Goal: Task Accomplishment & Management: Manage account settings

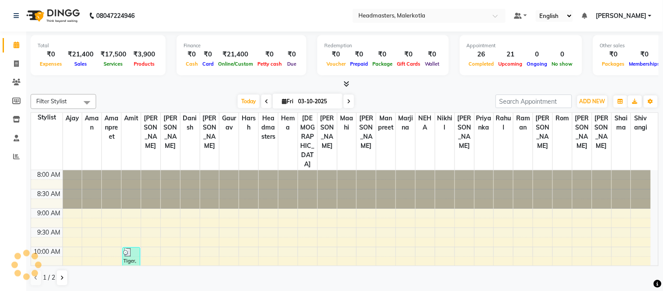
scroll to position [309, 0]
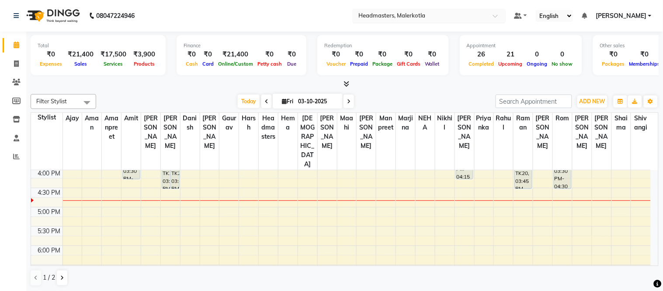
click at [428, 22] on ng-select "Select Location × Headmasters, Malerkotla" at bounding box center [429, 16] width 153 height 14
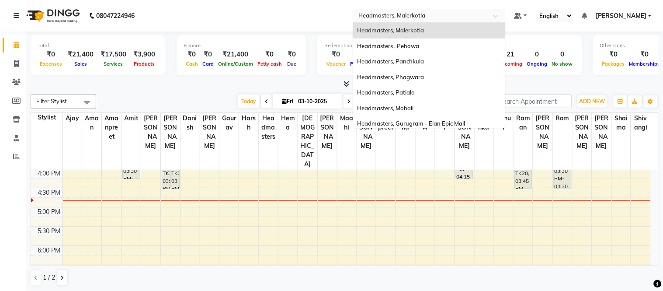
click at [432, 15] on input "text" at bounding box center [420, 15] width 127 height 9
click at [424, 60] on span "Headmasters, Panchkula" at bounding box center [391, 61] width 67 height 7
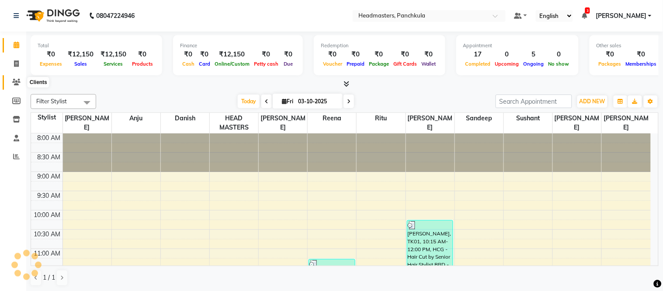
click at [14, 81] on icon at bounding box center [16, 82] width 8 height 7
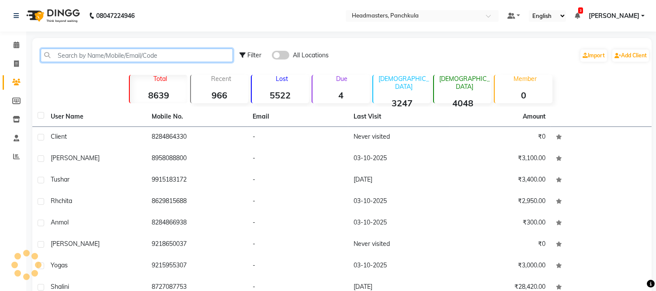
click at [73, 58] on input "text" at bounding box center [137, 56] width 192 height 14
paste input "9138624913"
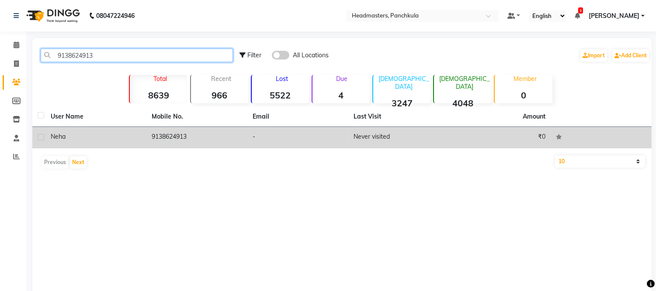
type input "9138624913"
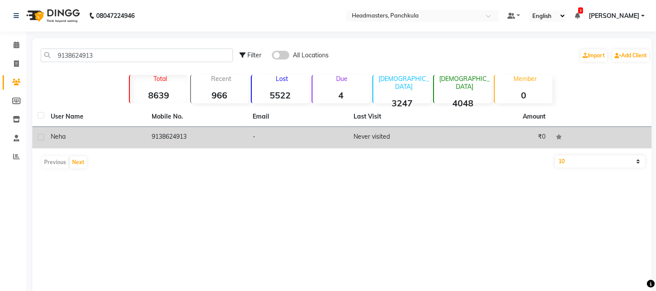
click at [184, 138] on td "9138624913" at bounding box center [196, 137] width 101 height 21
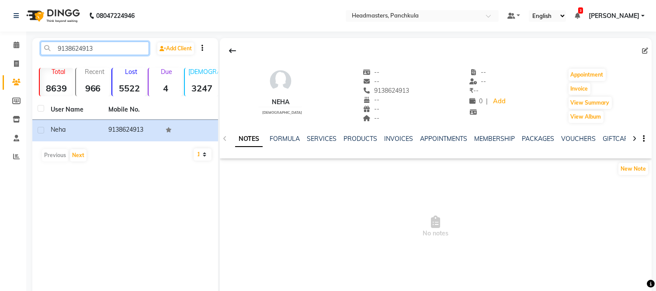
drag, startPoint x: 108, startPoint y: 49, endPoint x: 45, endPoint y: 47, distance: 63.0
click at [45, 47] on input "9138624913" at bounding box center [95, 49] width 108 height 14
click at [398, 137] on link "INVOICES" at bounding box center [398, 139] width 29 height 8
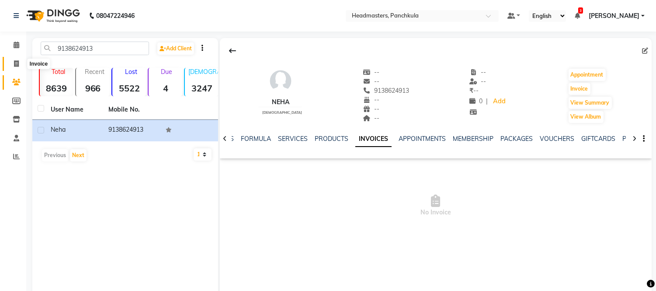
click at [14, 63] on icon at bounding box center [16, 63] width 5 height 7
select select "service"
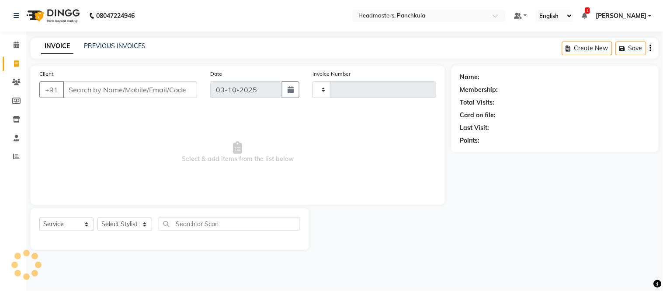
type input "3306"
select select "7376"
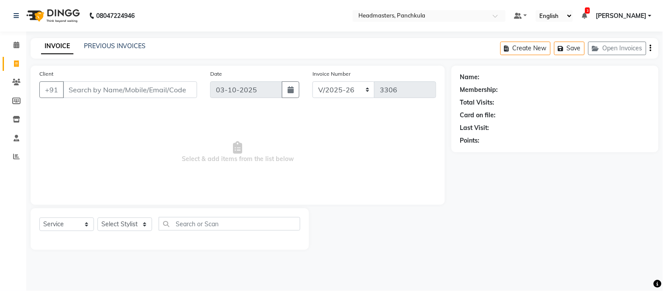
click at [102, 83] on input "Client" at bounding box center [130, 89] width 134 height 17
type input "9138624913"
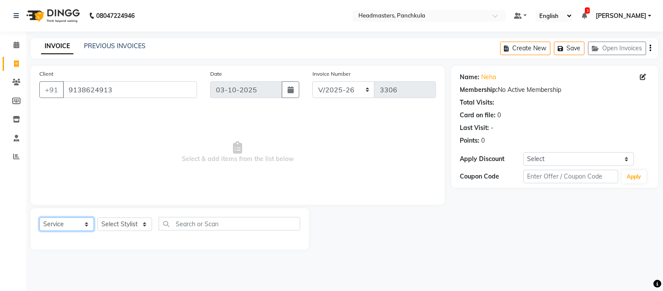
click at [80, 222] on select "Select Service Product Membership Package Voucher Prepaid Gift Card" at bounding box center [66, 224] width 55 height 14
click at [39, 218] on select "Select Service Product Membership Package Voucher Prepaid Gift Card" at bounding box center [66, 224] width 55 height 14
click at [124, 227] on select "Select Stylist Amjad Anju Danish HEAD MASTERS Parveen Reena Ritu Saddam Sandeep…" at bounding box center [124, 224] width 55 height 14
select select "64002"
click at [97, 218] on select "Select Stylist Amjad Anju Danish HEAD MASTERS Parveen Reena Ritu Saddam Sandeep…" at bounding box center [124, 224] width 55 height 14
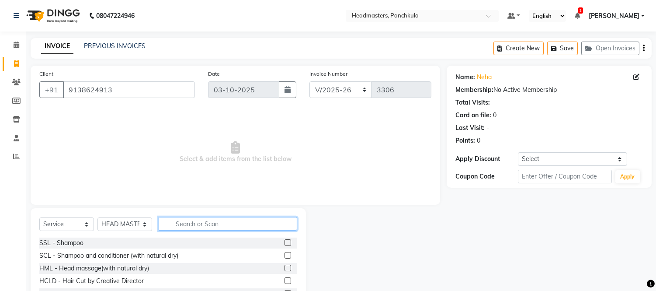
click at [198, 224] on input "text" at bounding box center [228, 224] width 139 height 14
type input "c"
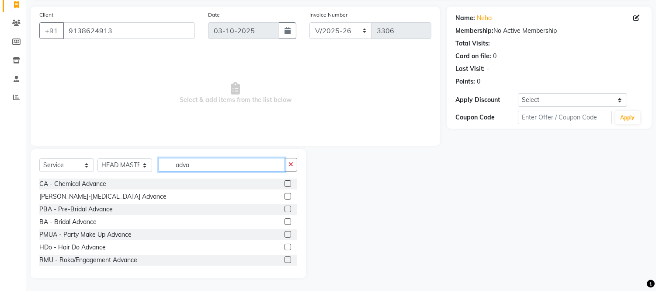
drag, startPoint x: 174, startPoint y: 164, endPoint x: 127, endPoint y: 163, distance: 46.8
click at [127, 163] on div "Select Service Product Membership Package Voucher Prepaid Gift Card Select Styl…" at bounding box center [168, 168] width 258 height 21
type input "adva"
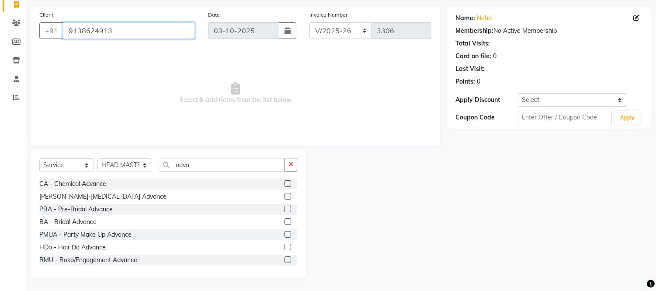
drag, startPoint x: 136, startPoint y: 31, endPoint x: 373, endPoint y: 28, distance: 237.4
click at [36, 24] on div "Client +91 9138624913" at bounding box center [117, 28] width 169 height 36
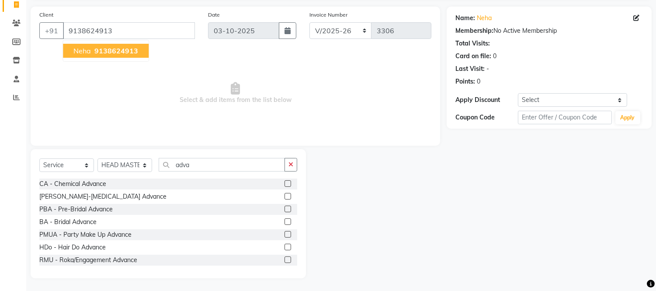
click at [155, 68] on span "Select & add items from the list below" at bounding box center [235, 92] width 392 height 87
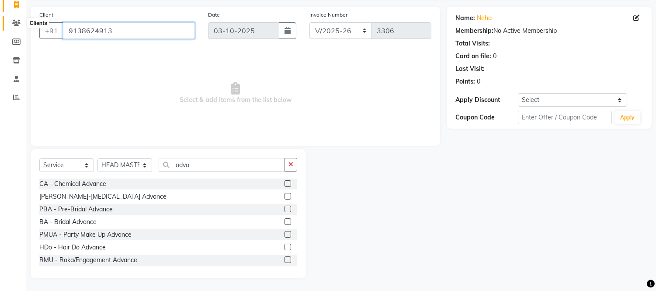
drag, startPoint x: 129, startPoint y: 31, endPoint x: 12, endPoint y: 27, distance: 116.8
click at [12, 27] on app-home "08047224946 Select Location × Headmasters, Panchkula Default Panel My Panel Eng…" at bounding box center [328, 116] width 656 height 350
click at [290, 165] on icon "button" at bounding box center [291, 164] width 5 height 6
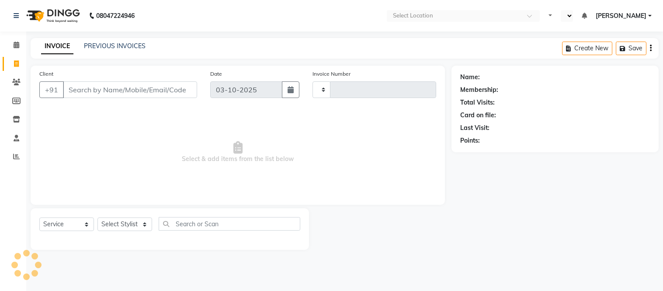
select select "service"
select select "en"
select select "7376"
type input "3306"
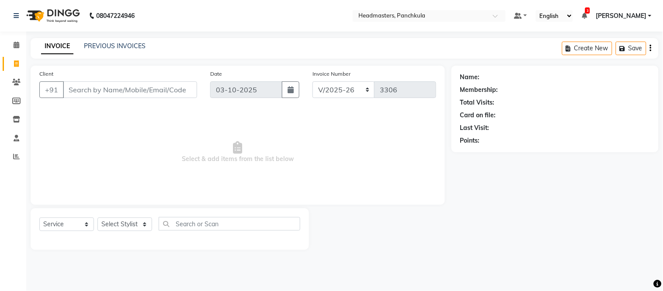
click at [139, 87] on input "Client" at bounding box center [130, 89] width 134 height 17
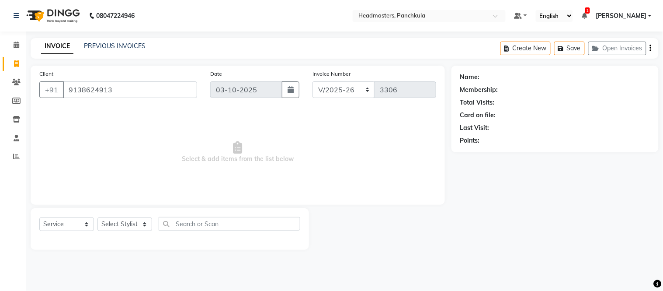
type input "9138624913"
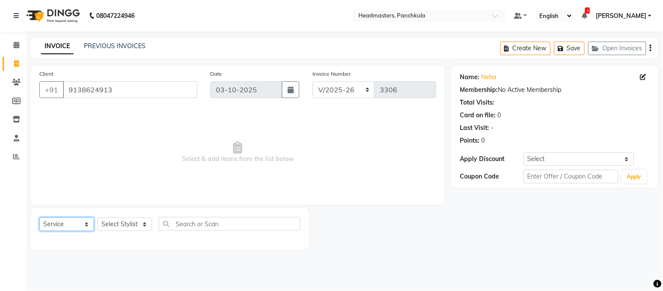
click at [80, 222] on select "Select Service Product Membership Package Voucher Prepaid Gift Card" at bounding box center [66, 224] width 55 height 14
click at [80, 221] on select "Select Service Product Membership Package Voucher Prepaid Gift Card" at bounding box center [66, 224] width 55 height 14
click at [117, 221] on select "Select Stylist Amjad Anju Danish HEAD MASTERS Parveen Reena Ritu Saddam Sandeep…" at bounding box center [124, 224] width 55 height 14
click at [97, 218] on select "Select Stylist Amjad Anju Danish HEAD MASTERS Parveen Reena Ritu Saddam Sandeep…" at bounding box center [124, 224] width 55 height 14
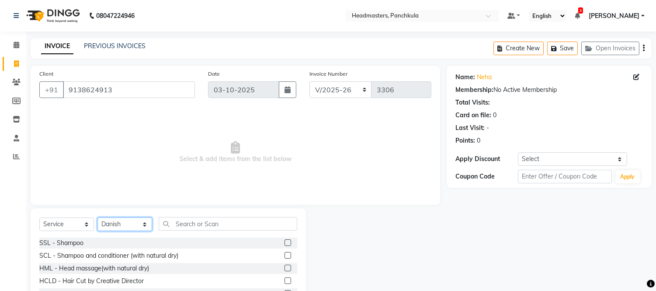
click at [118, 220] on select "Select Stylist Amjad Anju Danish HEAD MASTERS Parveen Reena Ritu Saddam Sandeep…" at bounding box center [124, 224] width 55 height 14
click at [97, 218] on select "Select Stylist Amjad Anju Danish HEAD MASTERS Parveen Reena Ritu Saddam Sandeep…" at bounding box center [124, 224] width 55 height 14
click at [123, 230] on select "Select Stylist Amjad Anju Danish HEAD MASTERS Parveen Reena Ritu Saddam Sandeep…" at bounding box center [124, 224] width 55 height 14
select select "64002"
click at [97, 218] on select "Select Stylist Amjad Anju Danish HEAD MASTERS Parveen Reena Ritu Saddam Sandeep…" at bounding box center [124, 224] width 55 height 14
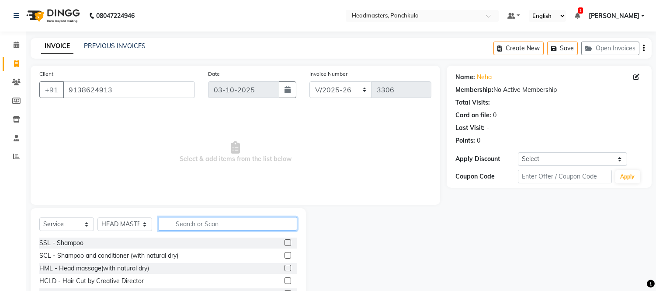
click at [196, 222] on input "text" at bounding box center [228, 224] width 139 height 14
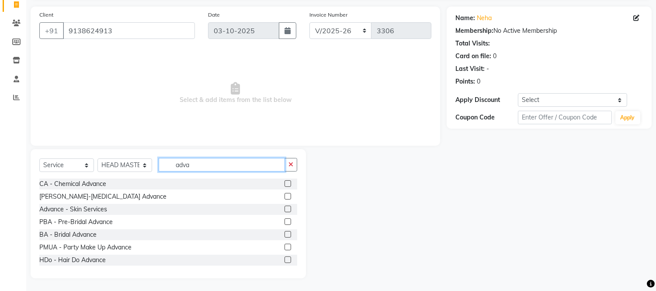
type input "adva"
click at [285, 210] on label at bounding box center [288, 208] width 7 height 7
click at [285, 210] on input "checkbox" at bounding box center [288, 209] width 6 height 6
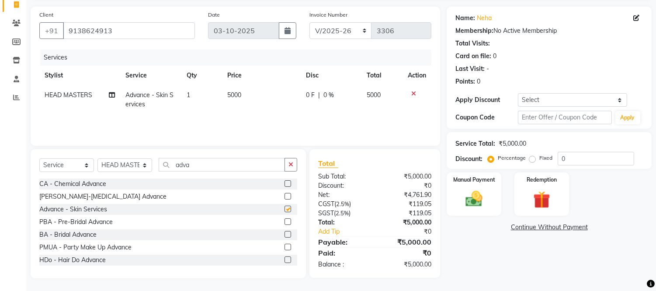
checkbox input "false"
click at [235, 94] on span "5000" at bounding box center [234, 95] width 14 height 8
select select "64002"
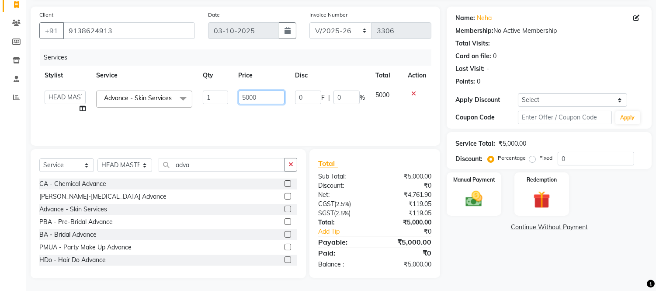
drag, startPoint x: 258, startPoint y: 95, endPoint x: 228, endPoint y: 95, distance: 29.7
click at [228, 95] on tr "Amjad Anju Danish HEAD MASTERS Parveen Reena Ritu Saddam Sandeep Sushant Sushan…" at bounding box center [235, 101] width 392 height 33
type input "1000"
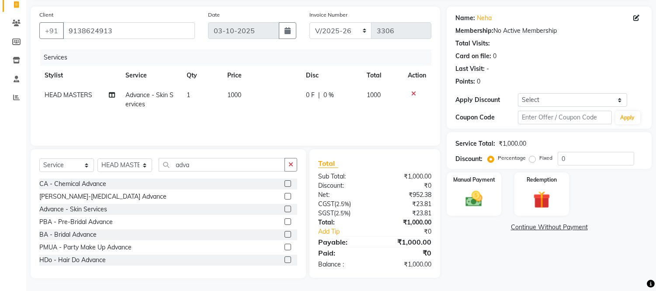
click at [251, 115] on div "Services Stylist Service Qty Price Disc Total Action HEAD MASTERS Advance - Ski…" at bounding box center [235, 92] width 392 height 87
click at [474, 194] on img at bounding box center [474, 199] width 29 height 21
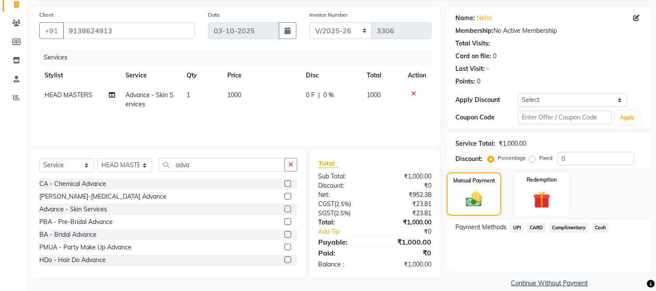
click at [519, 227] on span "UPI" at bounding box center [517, 227] width 14 height 10
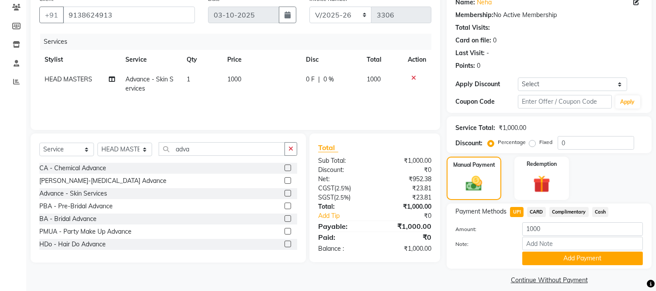
scroll to position [83, 0]
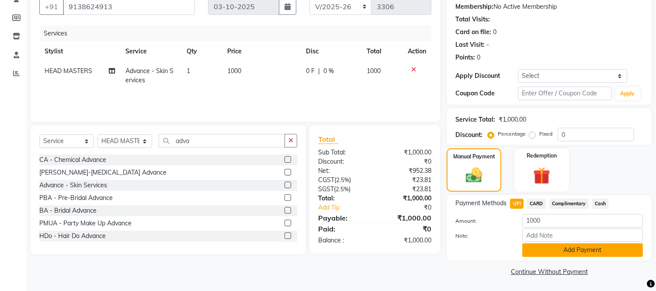
click at [582, 248] on button "Add Payment" at bounding box center [582, 250] width 121 height 14
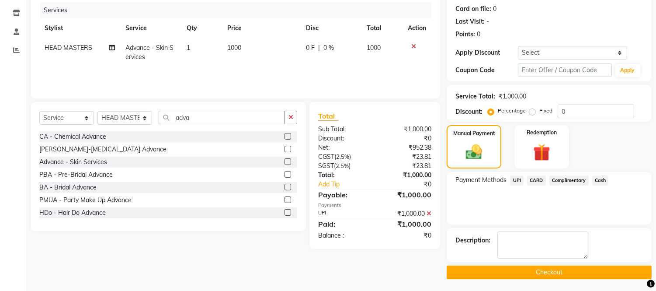
scroll to position [107, 0]
click at [571, 273] on button "Checkout" at bounding box center [549, 272] width 205 height 14
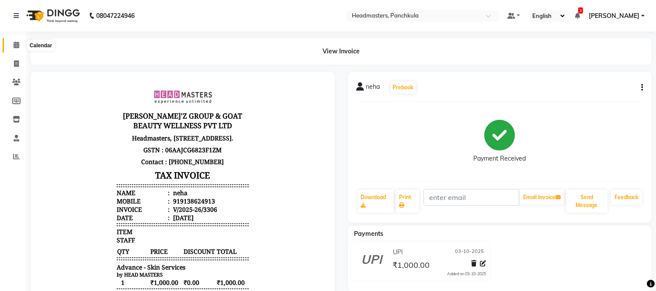
click at [14, 45] on icon at bounding box center [17, 45] width 6 height 7
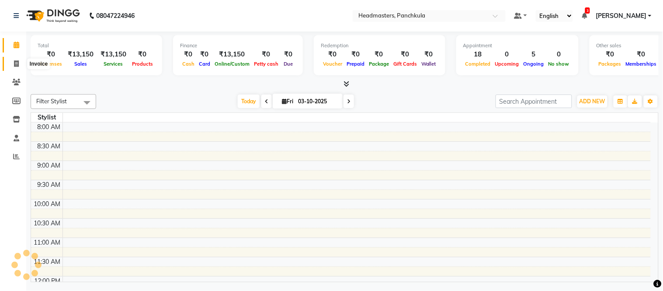
click at [14, 67] on icon at bounding box center [16, 63] width 5 height 7
select select "service"
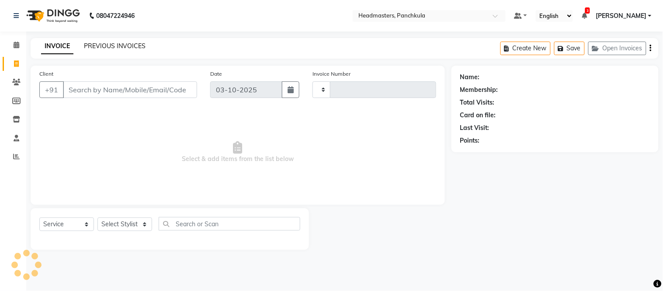
click at [143, 42] on link "PREVIOUS INVOICES" at bounding box center [115, 46] width 62 height 8
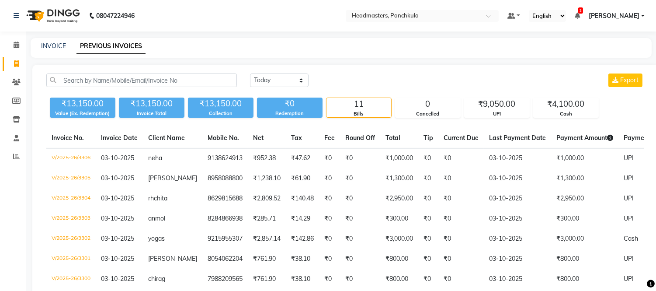
click at [76, 103] on div "₹13,150.00" at bounding box center [83, 103] width 66 height 12
drag, startPoint x: 216, startPoint y: 105, endPoint x: 285, endPoint y: 107, distance: 69.5
click at [221, 106] on div "₹13,150.00" at bounding box center [221, 103] width 66 height 12
drag, startPoint x: 312, startPoint y: 107, endPoint x: 323, endPoint y: 107, distance: 11.8
click at [312, 107] on div "₹0" at bounding box center [290, 103] width 66 height 12
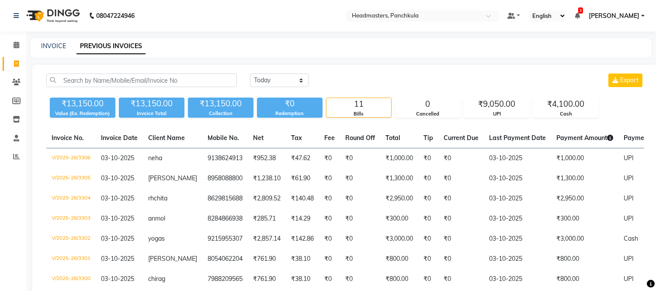
click at [369, 107] on div "11" at bounding box center [359, 104] width 65 height 12
click at [428, 104] on div "0" at bounding box center [428, 104] width 65 height 12
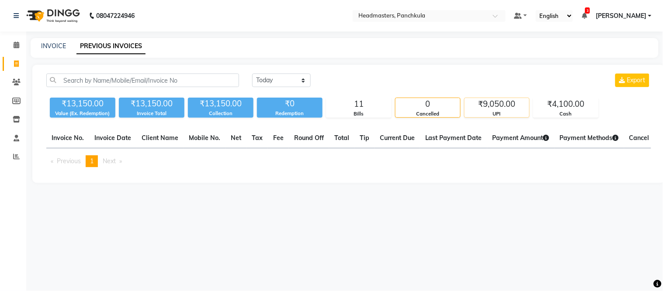
click at [486, 106] on div "₹9,050.00" at bounding box center [497, 104] width 65 height 12
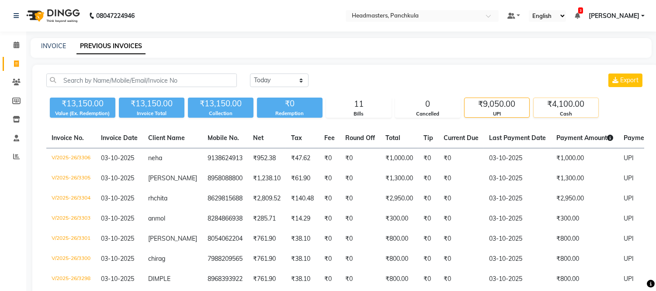
click at [558, 98] on div "₹4,100.00" at bounding box center [566, 104] width 65 height 12
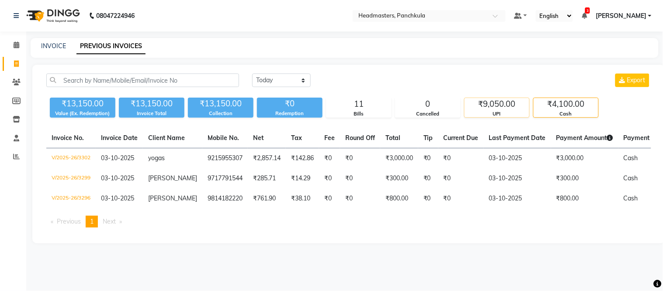
click at [519, 107] on div "₹9,050.00" at bounding box center [497, 104] width 65 height 12
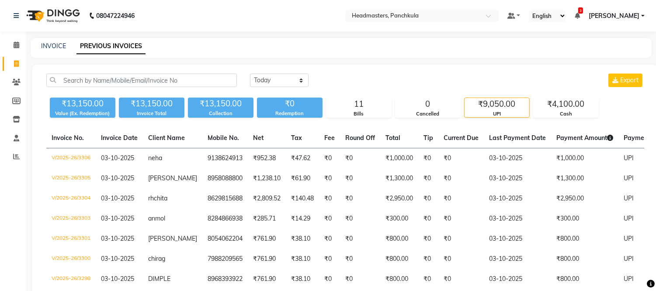
click at [72, 112] on div "Value (Ex. Redemption)" at bounding box center [83, 113] width 66 height 7
drag, startPoint x: 164, startPoint y: 104, endPoint x: 243, endPoint y: 106, distance: 78.3
click at [168, 104] on div "₹13,150.00" at bounding box center [152, 103] width 66 height 12
click at [250, 106] on div "₹13,150.00" at bounding box center [221, 103] width 66 height 12
click at [301, 107] on div "₹0" at bounding box center [290, 103] width 66 height 12
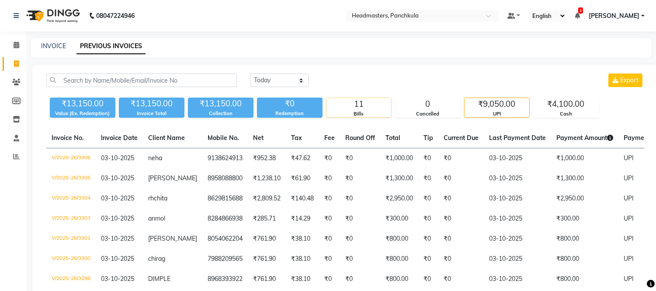
click at [344, 106] on div "11" at bounding box center [359, 104] width 65 height 12
click at [473, 106] on div "₹9,050.00" at bounding box center [497, 104] width 65 height 12
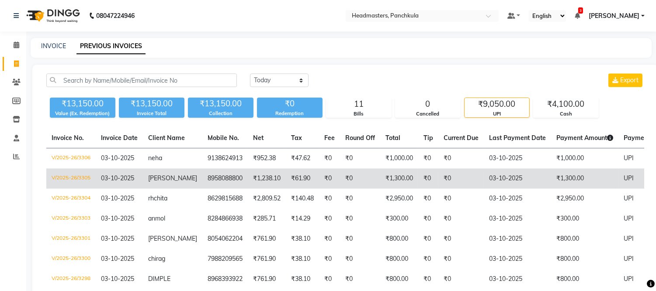
scroll to position [72, 0]
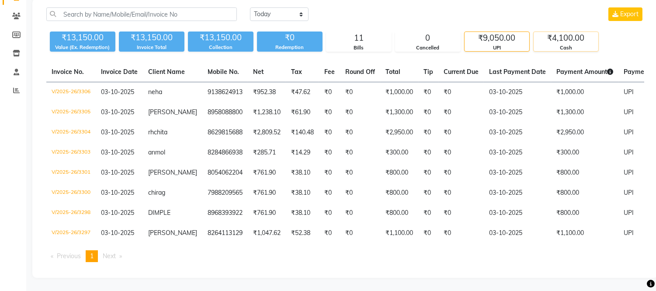
click at [557, 34] on div "₹4,100.00" at bounding box center [566, 38] width 65 height 12
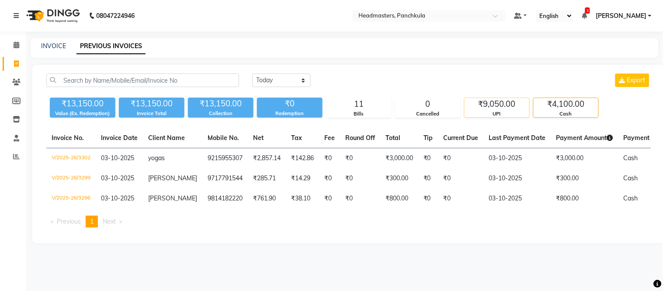
click at [488, 102] on div "₹9,050.00" at bounding box center [497, 104] width 65 height 12
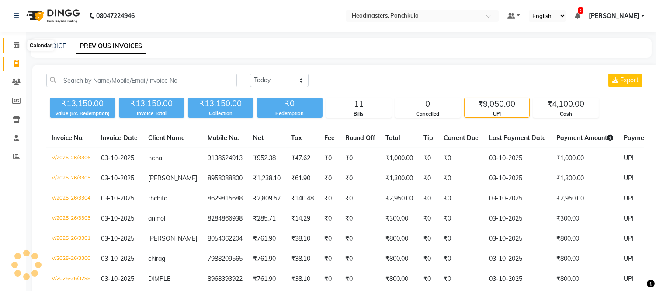
click at [18, 42] on icon at bounding box center [17, 45] width 6 height 7
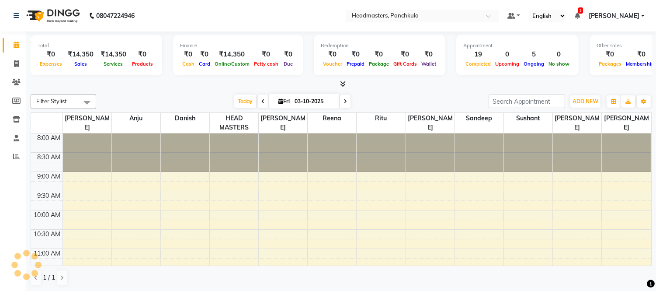
click at [422, 19] on input "text" at bounding box center [413, 16] width 127 height 9
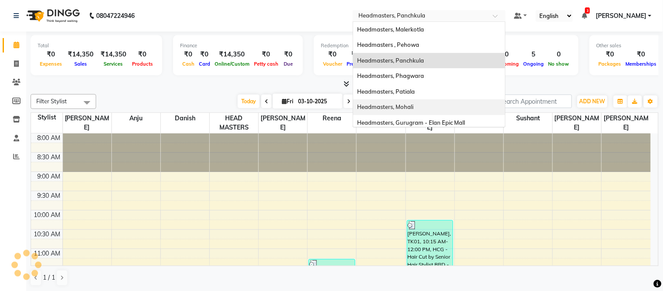
scroll to position [348, 0]
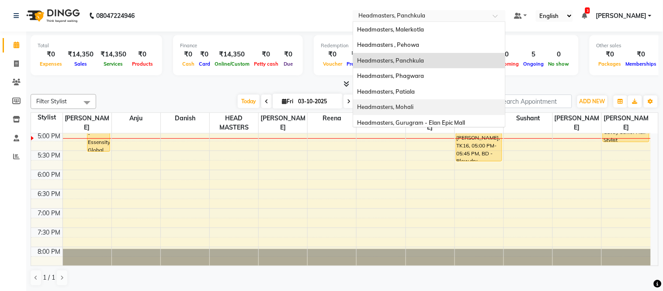
click at [414, 110] on span "Headmasters, Mohali" at bounding box center [386, 106] width 56 height 7
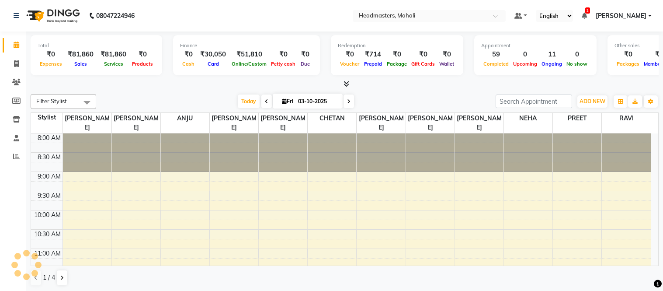
click at [352, 81] on div at bounding box center [345, 84] width 628 height 9
click at [344, 84] on icon at bounding box center [347, 83] width 6 height 7
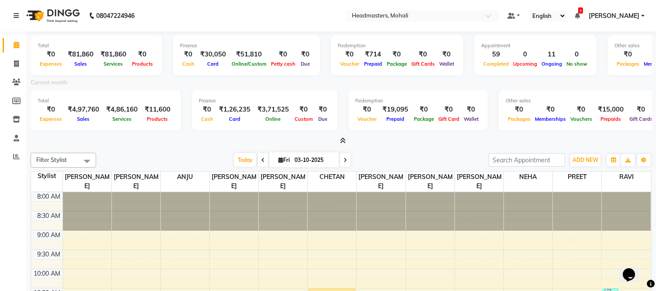
click at [583, 11] on span "3" at bounding box center [580, 10] width 5 height 6
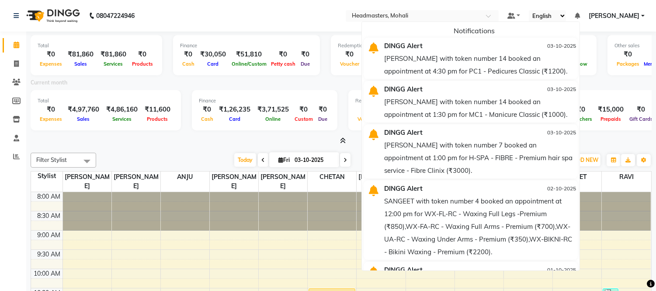
click at [580, 14] on icon at bounding box center [577, 16] width 5 height 6
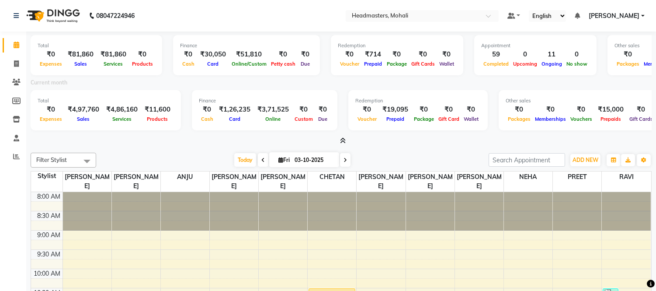
drag, startPoint x: 296, startPoint y: 12, endPoint x: 318, endPoint y: 61, distance: 53.6
click at [296, 12] on nav "08047224946 Select Location × Headmasters, Mohali Default Panel My Panel Englis…" at bounding box center [328, 15] width 656 height 31
click at [345, 136] on span at bounding box center [341, 140] width 9 height 9
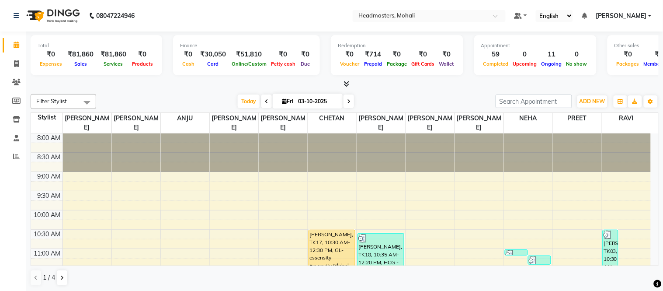
click at [207, 21] on nav "08047224946 Select Location × Headmasters, Mohali Default Panel My Panel Englis…" at bounding box center [331, 15] width 663 height 31
click at [346, 84] on icon at bounding box center [347, 83] width 6 height 7
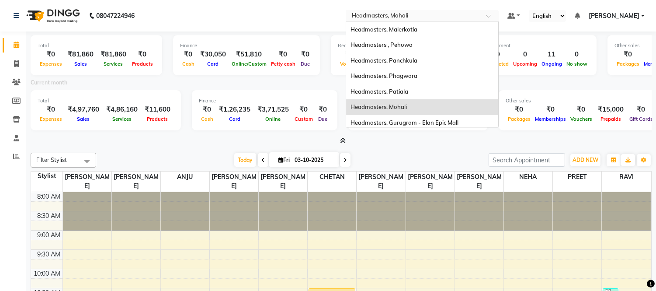
click at [385, 15] on input "text" at bounding box center [413, 16] width 127 height 9
click at [387, 89] on span "Headmasters, Patiala" at bounding box center [380, 91] width 58 height 7
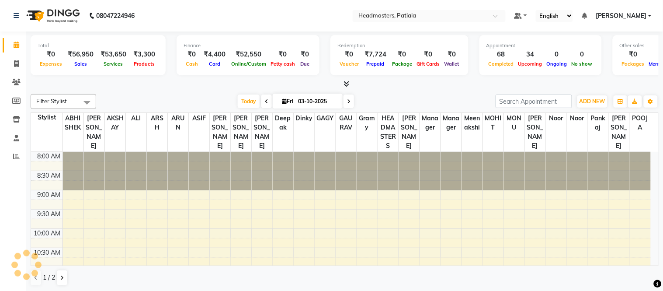
click at [344, 81] on icon at bounding box center [347, 83] width 6 height 7
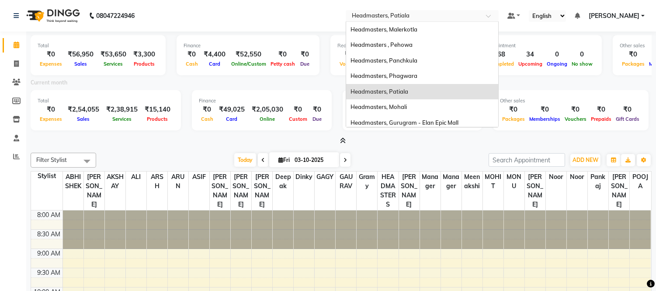
click at [446, 14] on input "text" at bounding box center [413, 16] width 127 height 9
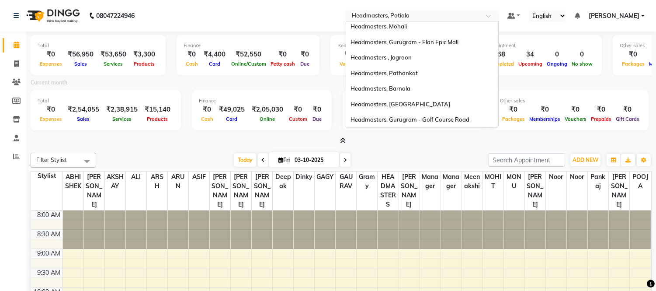
scroll to position [60, 0]
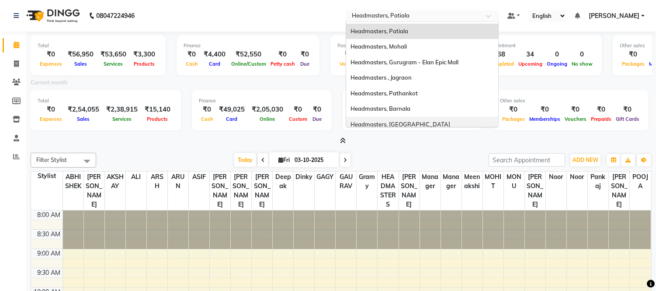
click at [418, 119] on div "Headmasters, [GEOGRAPHIC_DATA]" at bounding box center [422, 125] width 152 height 16
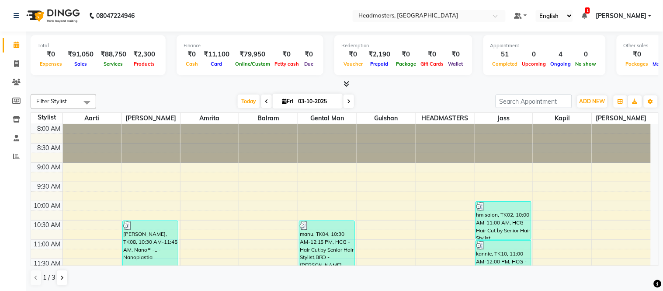
click at [351, 81] on div at bounding box center [345, 84] width 628 height 9
click at [348, 81] on icon at bounding box center [347, 83] width 6 height 7
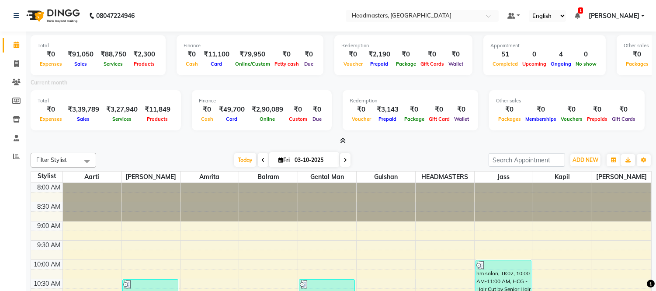
click at [580, 16] on icon at bounding box center [577, 16] width 5 height 6
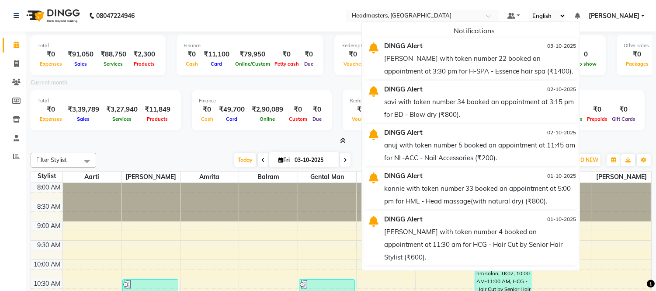
drag, startPoint x: 209, startPoint y: 11, endPoint x: 205, endPoint y: 1, distance: 10.5
click at [207, 6] on nav "08047224946 Select Location × Headmasters, [GEOGRAPHIC_DATA] Default Panel My P…" at bounding box center [328, 15] width 656 height 31
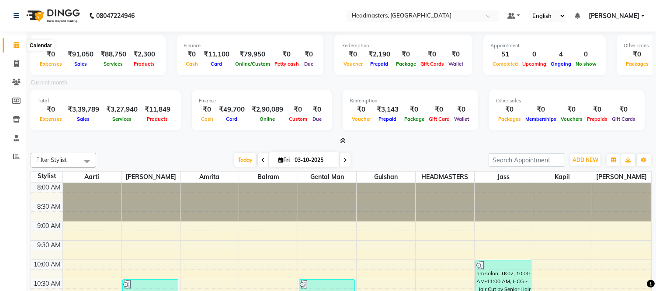
click at [20, 43] on span at bounding box center [16, 45] width 15 height 10
click at [343, 136] on span at bounding box center [341, 140] width 9 height 9
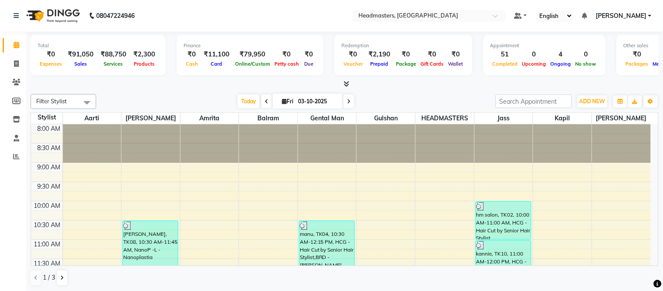
drag, startPoint x: 417, startPoint y: 94, endPoint x: 340, endPoint y: 73, distance: 80.1
click at [416, 95] on div "[DATE] [DATE]" at bounding box center [296, 101] width 391 height 13
click at [343, 85] on span at bounding box center [344, 84] width 9 height 9
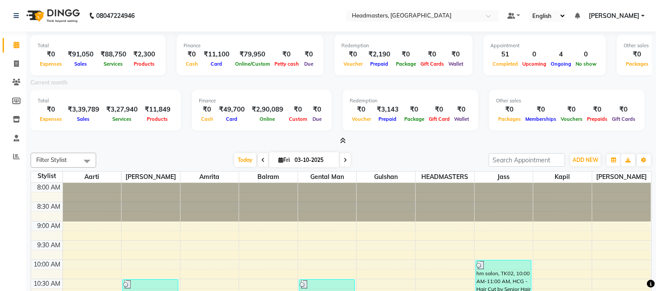
drag, startPoint x: 344, startPoint y: 140, endPoint x: 256, endPoint y: 18, distance: 150.8
click at [344, 139] on icon at bounding box center [343, 140] width 6 height 7
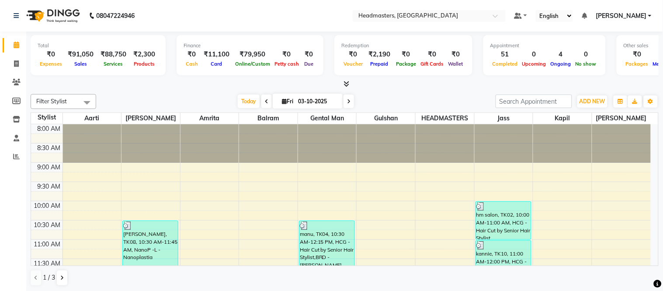
click at [238, 10] on nav "08047224946 Select Location × Headmasters, [GEOGRAPHIC_DATA] Default Panel My P…" at bounding box center [331, 15] width 663 height 31
drag, startPoint x: 185, startPoint y: 16, endPoint x: 136, endPoint y: 12, distance: 49.2
click at [184, 16] on nav "08047224946 Select Location × Headmasters, [GEOGRAPHIC_DATA] Default Panel My P…" at bounding box center [331, 15] width 663 height 31
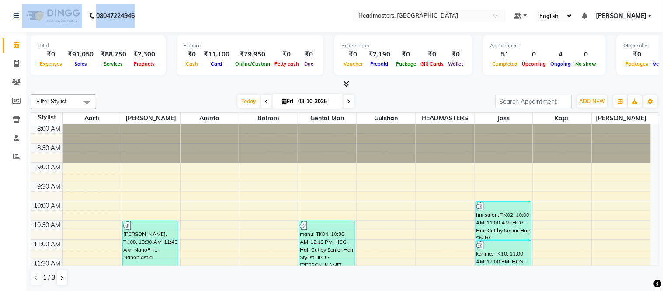
drag, startPoint x: 136, startPoint y: 12, endPoint x: 0, endPoint y: 16, distance: 136.0
click at [0, 16] on nav "08047224946 Select Location × Headmasters, Jalandhar Default Panel My Panel Eng…" at bounding box center [331, 15] width 663 height 31
click at [166, 20] on nav "08047224946 Select Location × Headmasters, Jalandhar Default Panel My Panel Eng…" at bounding box center [331, 15] width 663 height 31
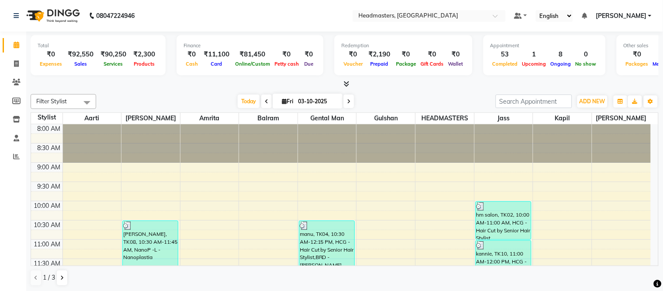
click at [347, 83] on icon at bounding box center [347, 83] width 6 height 7
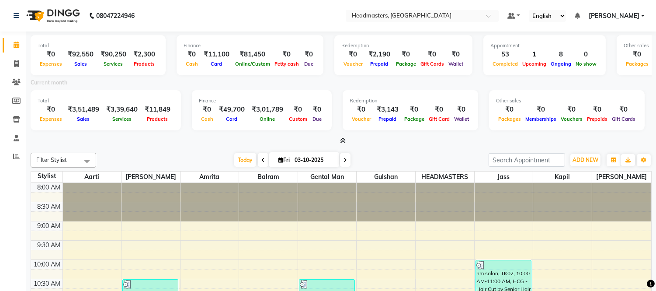
click at [342, 137] on icon at bounding box center [343, 140] width 6 height 7
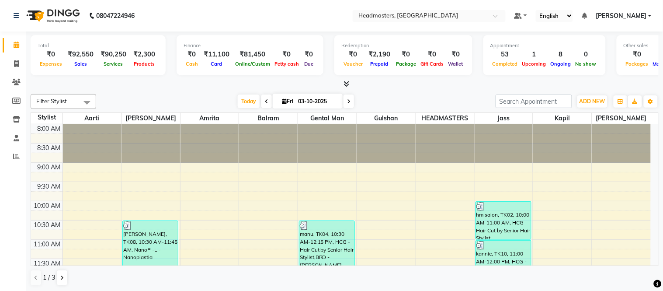
click at [346, 82] on icon at bounding box center [347, 83] width 6 height 7
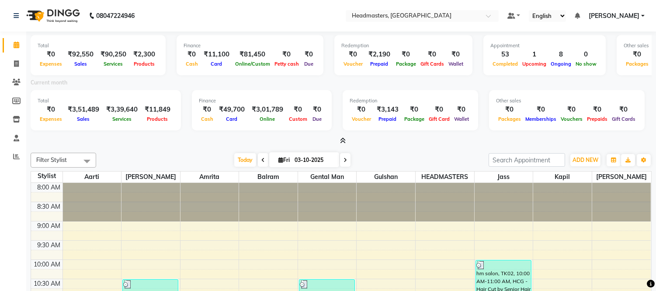
click at [341, 138] on icon at bounding box center [343, 140] width 6 height 7
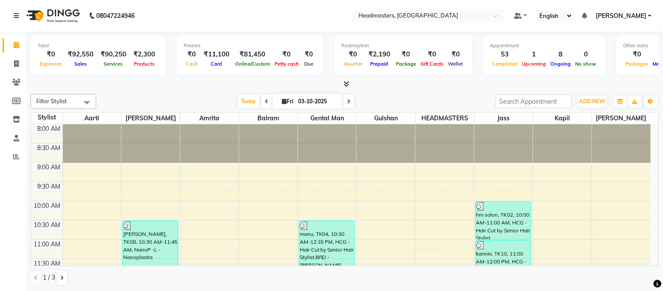
click at [156, 99] on div "Today Fri 03-10-2025" at bounding box center [296, 101] width 391 height 13
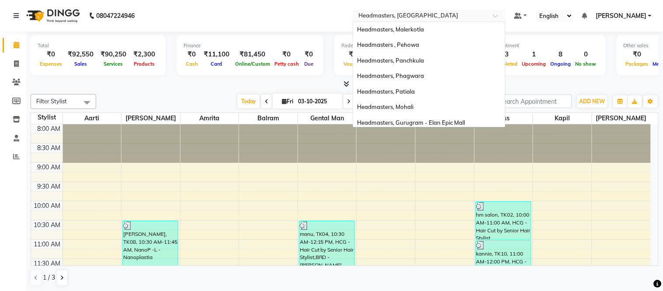
click at [425, 16] on input "text" at bounding box center [420, 16] width 127 height 9
click at [414, 104] on span "Headmasters, Mohali" at bounding box center [386, 106] width 56 height 7
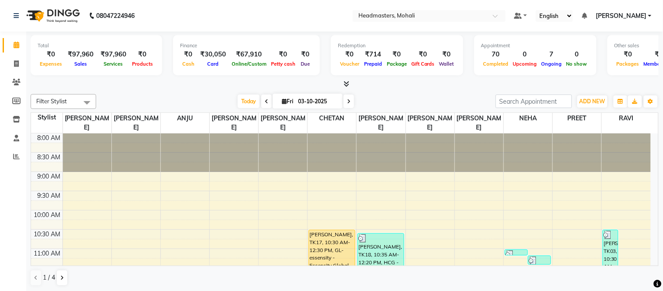
click at [345, 86] on icon at bounding box center [347, 83] width 6 height 7
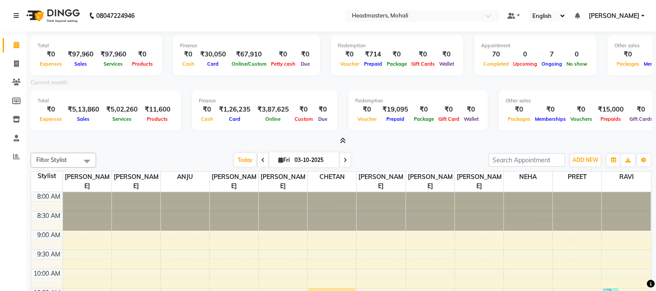
click at [172, 149] on div "Filter Stylist Select All [PERSON_NAME] ANJU [PERSON_NAME] CHETAN [PERSON_NAME]…" at bounding box center [341, 248] width 621 height 199
click at [344, 137] on icon at bounding box center [343, 140] width 6 height 7
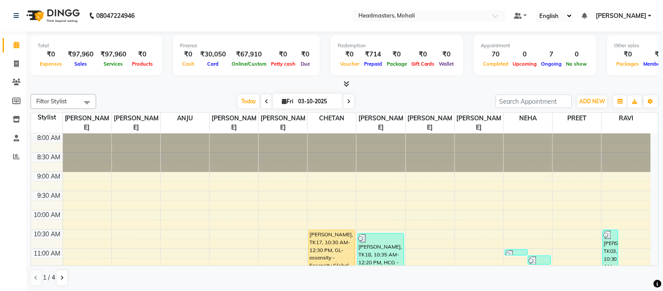
click at [254, 20] on nav "08047224946 Select Location × Headmasters, Mohali Default Panel My Panel Englis…" at bounding box center [331, 15] width 663 height 31
click at [175, 34] on div "Total ₹0 Expenses ₹97,960 Sales ₹97,960 Services ₹0 Products Finance ₹0 Cash ₹3…" at bounding box center [345, 59] width 628 height 57
drag, startPoint x: 245, startPoint y: 14, endPoint x: 239, endPoint y: 2, distance: 13.1
click at [244, 12] on nav "08047224946 Select Location × Headmasters, Mohali Default Panel My Panel Englis…" at bounding box center [331, 15] width 663 height 31
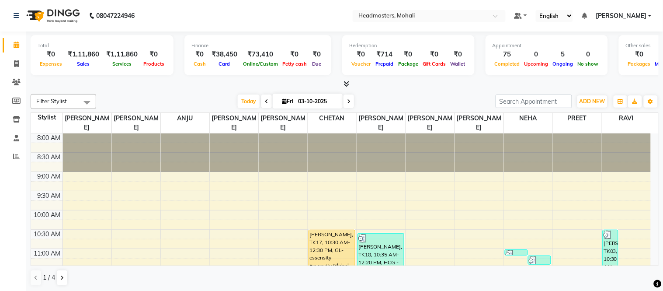
click at [346, 83] on icon at bounding box center [347, 83] width 6 height 7
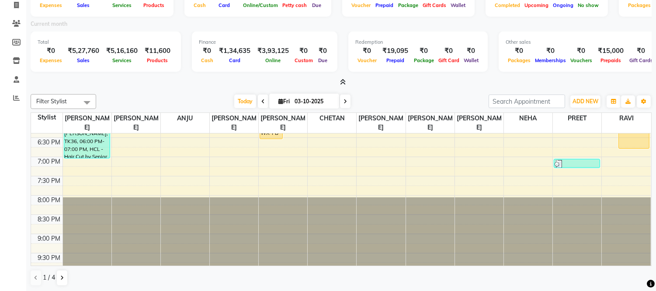
scroll to position [173, 0]
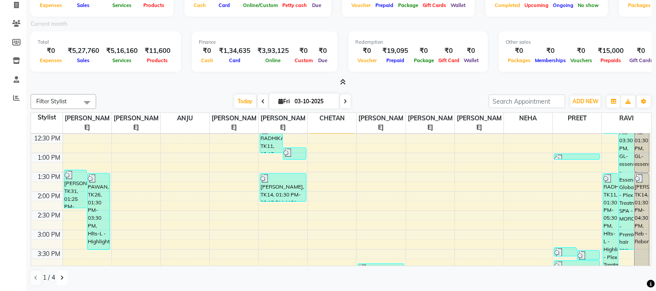
click at [60, 276] on icon at bounding box center [61, 277] width 3 height 5
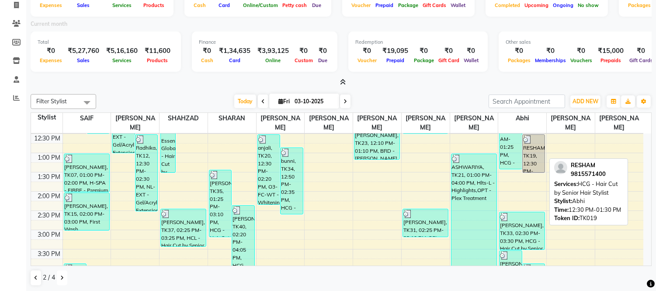
scroll to position [286, 0]
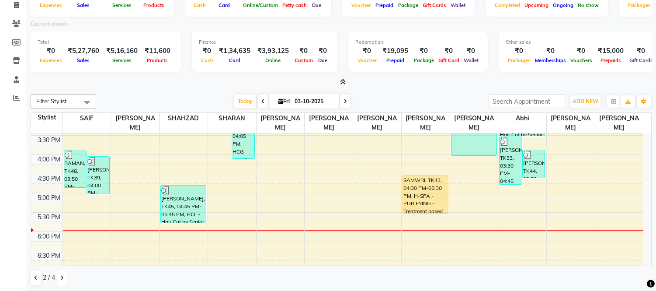
click at [63, 278] on icon at bounding box center [61, 277] width 3 height 5
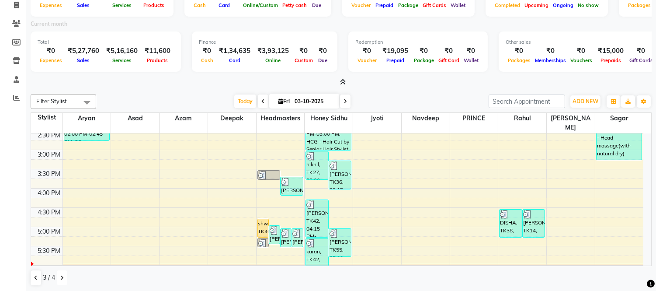
scroll to position [409, 0]
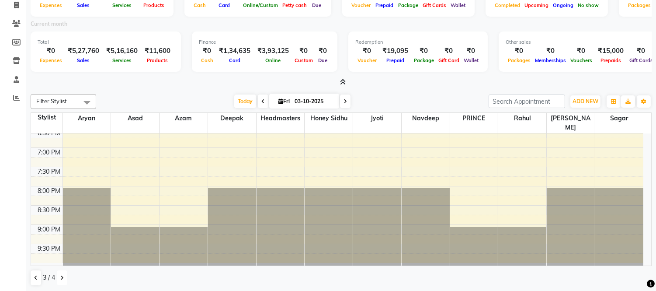
click at [59, 273] on button at bounding box center [62, 277] width 10 height 15
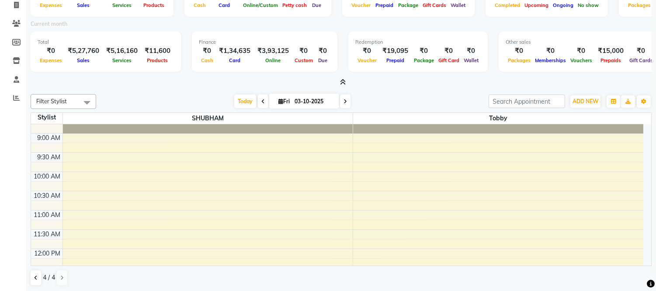
scroll to position [0, 0]
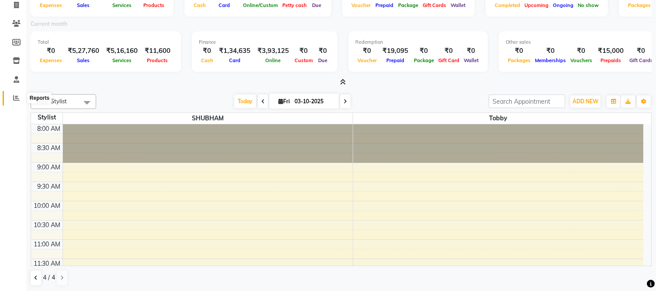
click at [16, 94] on icon at bounding box center [16, 97] width 7 height 7
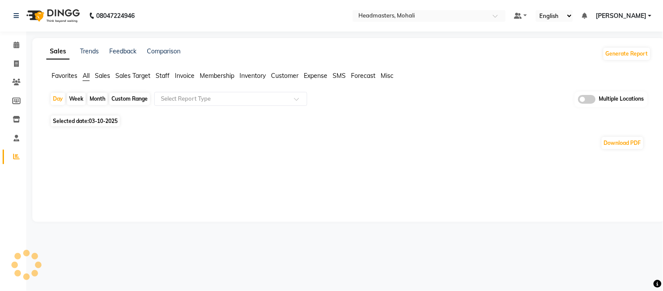
click at [167, 77] on span "Staff" at bounding box center [163, 76] width 14 height 8
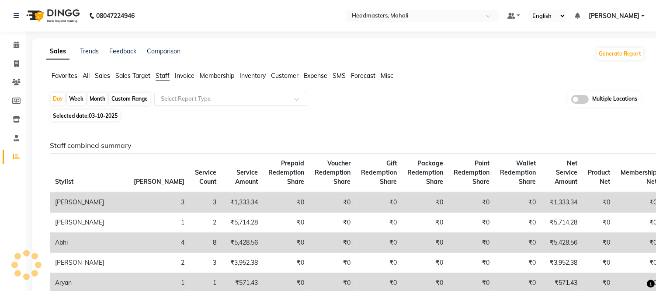
click at [177, 102] on input "text" at bounding box center [222, 98] width 126 height 9
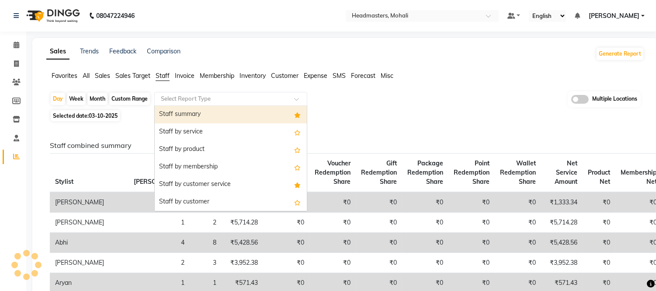
click at [178, 111] on div "Staff summary" at bounding box center [231, 114] width 152 height 17
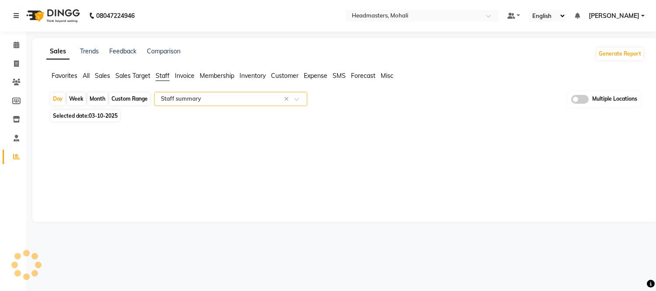
select select "full_report"
select select "csv"
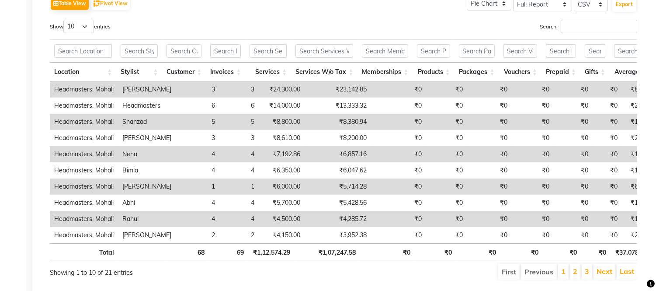
click at [354, 69] on th "Services W/o Tax" at bounding box center [324, 72] width 66 height 19
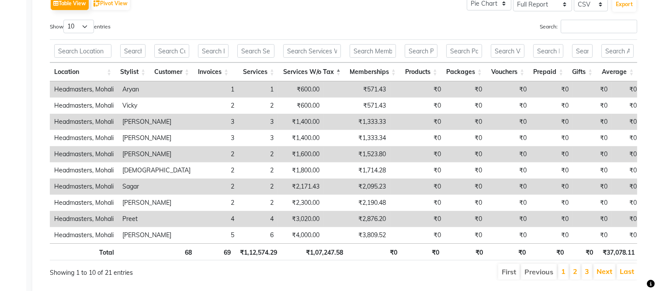
click at [341, 68] on th "Services W/o Tax" at bounding box center [312, 72] width 66 height 19
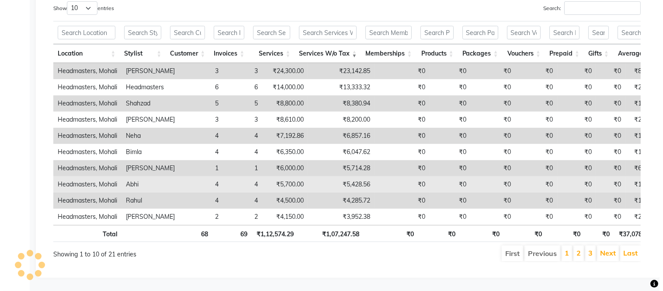
scroll to position [0, 0]
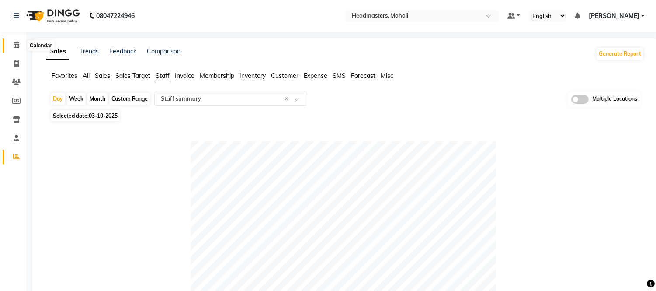
drag, startPoint x: 17, startPoint y: 49, endPoint x: 24, endPoint y: 45, distance: 8.0
click at [17, 48] on icon at bounding box center [17, 45] width 6 height 7
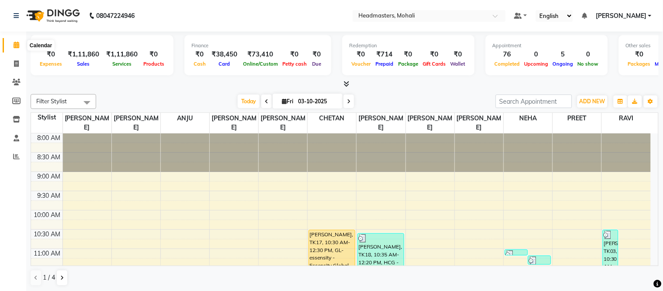
click at [17, 45] on icon at bounding box center [17, 45] width 6 height 7
click at [18, 65] on icon at bounding box center [16, 63] width 5 height 7
select select "service"
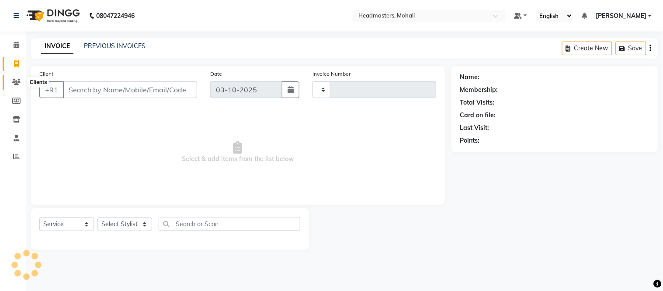
click at [14, 83] on icon at bounding box center [16, 82] width 8 height 7
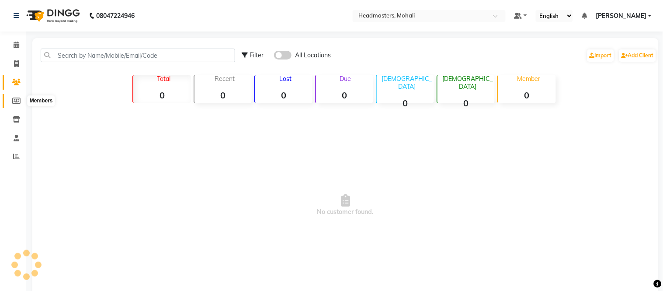
click at [14, 102] on icon at bounding box center [16, 100] width 8 height 7
select select
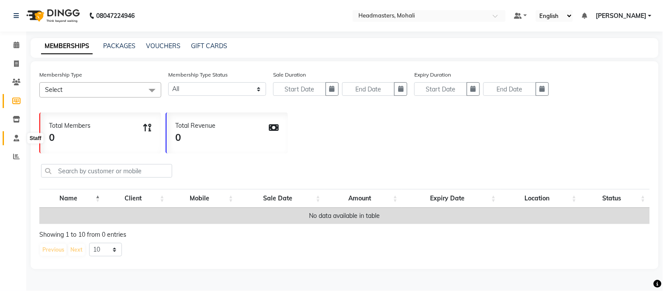
drag, startPoint x: 15, startPoint y: 136, endPoint x: 12, endPoint y: 146, distance: 10.5
click at [15, 137] on icon at bounding box center [17, 138] width 6 height 7
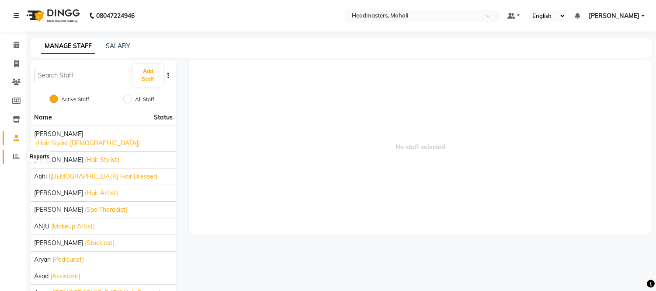
click at [12, 152] on span at bounding box center [16, 157] width 15 height 10
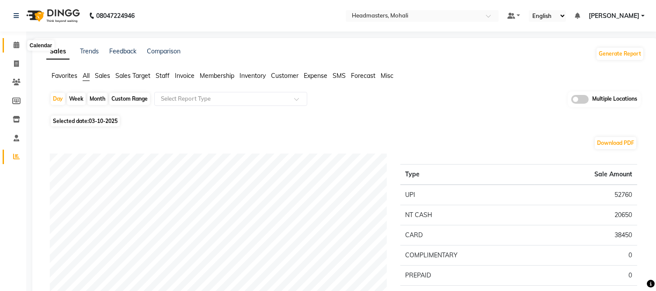
click at [10, 42] on span at bounding box center [16, 45] width 15 height 10
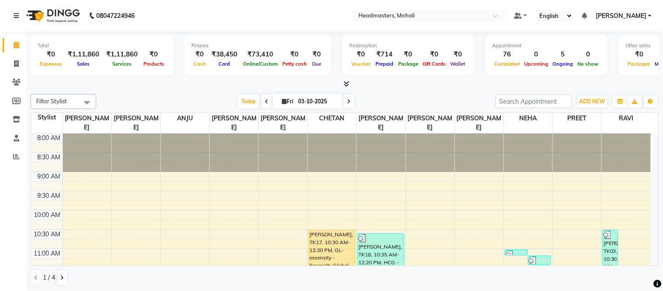
drag, startPoint x: 38, startPoint y: 42, endPoint x: 0, endPoint y: 93, distance: 63.7
click at [0, 93] on app-home "08047224946 Select Location × Headmasters, Mohali Default Panel My Panel Englis…" at bounding box center [331, 146] width 663 height 292
click at [181, 94] on div "Filter Stylist Select All AARIF ANJANA ANJU BALWINDER BIMLA CHETAN HARRY MICHAE…" at bounding box center [345, 101] width 628 height 15
click at [346, 82] on icon at bounding box center [347, 83] width 6 height 7
click at [344, 83] on icon at bounding box center [347, 83] width 6 height 7
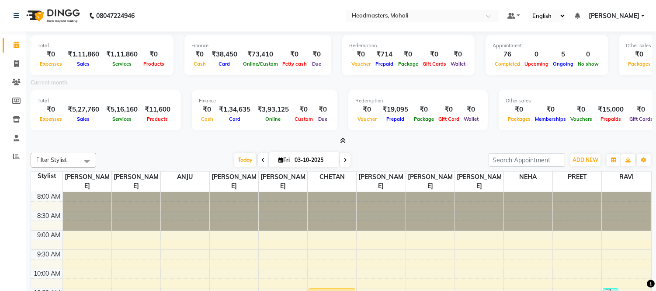
drag, startPoint x: 36, startPoint y: 44, endPoint x: 0, endPoint y: 81, distance: 51.9
click at [0, 81] on app-home "08047224946 Select Location × Headmasters, Mohali Default Panel My Panel Englis…" at bounding box center [328, 175] width 656 height 350
drag, startPoint x: 108, startPoint y: 85, endPoint x: 150, endPoint y: 27, distance: 72.1
click at [108, 85] on div "Current month" at bounding box center [341, 84] width 634 height 12
drag, startPoint x: 150, startPoint y: 27, endPoint x: 156, endPoint y: 7, distance: 20.1
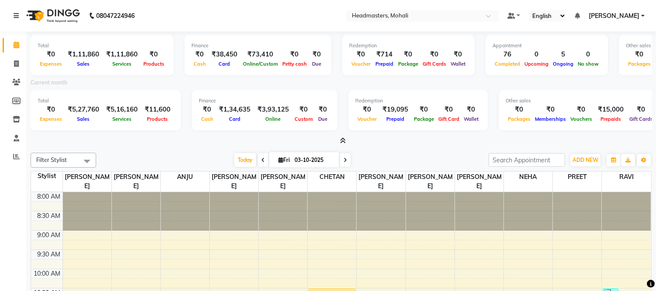
click at [150, 24] on nav "08047224946 Select Location × Headmasters, Mohali Default Panel My Panel Englis…" at bounding box center [328, 15] width 656 height 31
drag, startPoint x: 339, startPoint y: 141, endPoint x: 341, endPoint y: 130, distance: 11.1
click at [340, 141] on span at bounding box center [341, 140] width 9 height 9
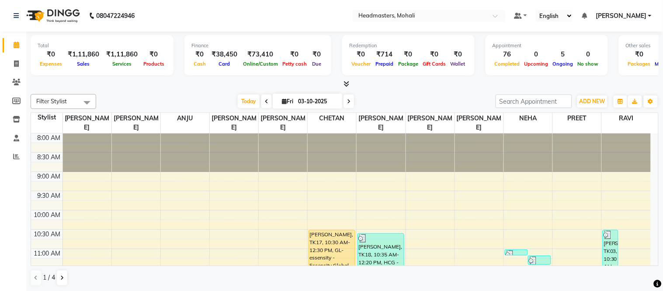
click at [348, 85] on icon at bounding box center [347, 83] width 6 height 7
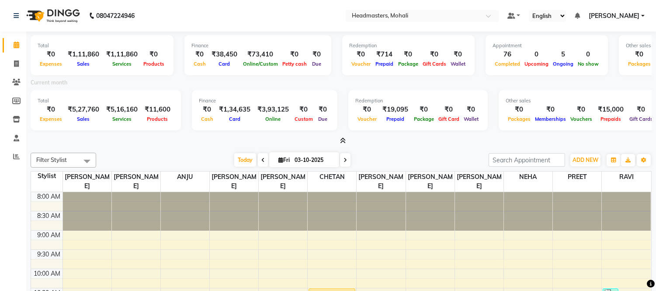
click at [341, 141] on icon at bounding box center [343, 140] width 6 height 7
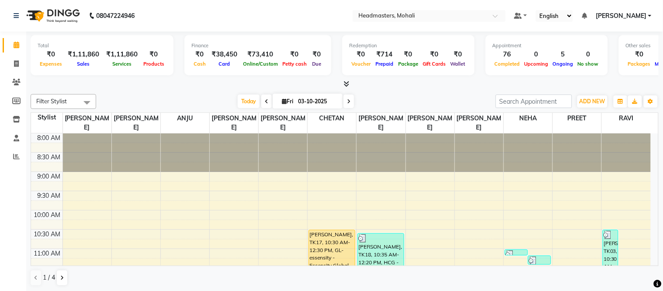
click at [348, 88] on span at bounding box center [344, 84] width 9 height 9
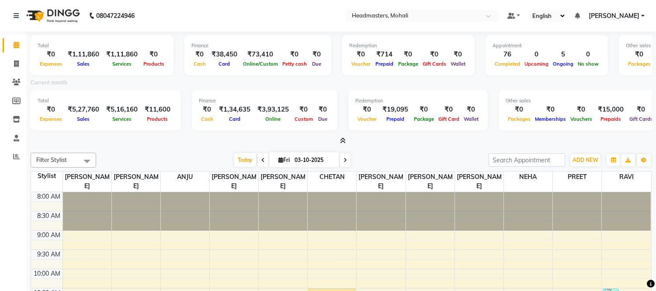
click at [195, 14] on nav "08047224946 Select Location × Headmasters, Mohali Default Panel My Panel Englis…" at bounding box center [328, 15] width 656 height 31
click at [341, 140] on icon at bounding box center [343, 140] width 6 height 7
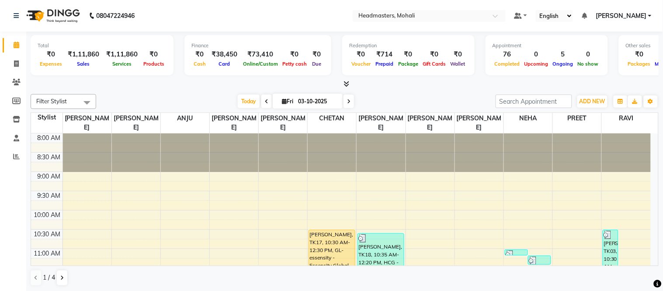
click at [420, 99] on div "Today Fri 03-10-2025" at bounding box center [296, 101] width 391 height 13
click at [315, 7] on nav "08047224946 Select Location × Headmasters, Mohali Default Panel My Panel Englis…" at bounding box center [331, 15] width 663 height 31
click at [339, 30] on nav "08047224946 Select Location × Headmasters, Mohali Default Panel My Panel Englis…" at bounding box center [331, 15] width 663 height 31
click at [259, 6] on nav "08047224946 Select Location × Headmasters, Mohali Default Panel My Panel Englis…" at bounding box center [331, 15] width 663 height 31
